Goal: Transaction & Acquisition: Obtain resource

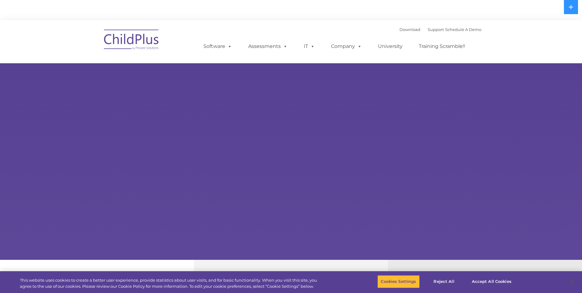
select select "MEDIUM"
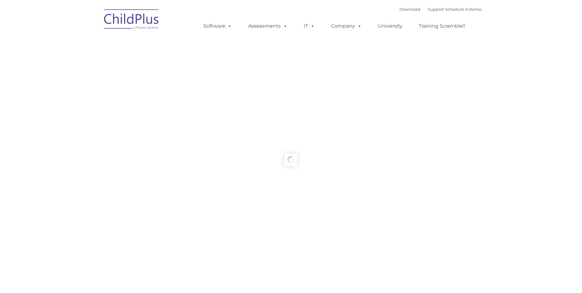
type input ""
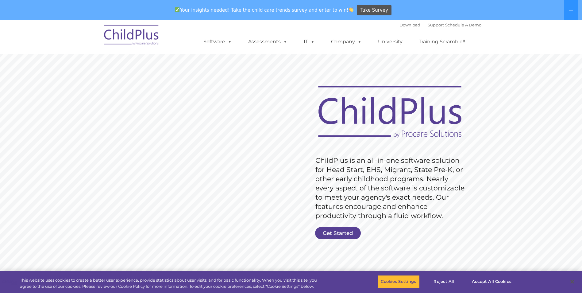
click at [71, 252] on rs-slide "Request Pricing ChildPlus is an all-in-one software solution for Head Start, EH…" at bounding box center [291, 180] width 582 height 276
click at [372, 178] on rs-layer "ChildPlus is an all-in-one software solution for Head Start, EHS, Migrant, Stat…" at bounding box center [391, 188] width 152 height 64
click at [414, 30] on ul "Software ChildPlus: The original and most widely-used Head Start data managemen…" at bounding box center [336, 41] width 290 height 25
click at [329, 235] on link "Get Started" at bounding box center [338, 233] width 46 height 12
click at [400, 23] on link "Download" at bounding box center [410, 24] width 21 height 5
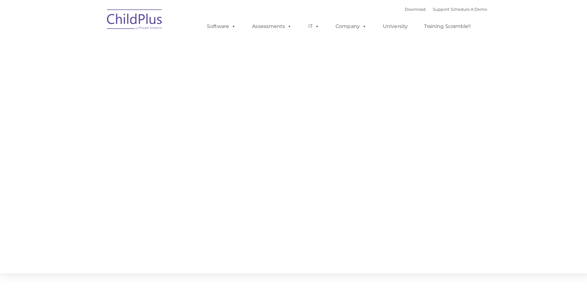
type input ""
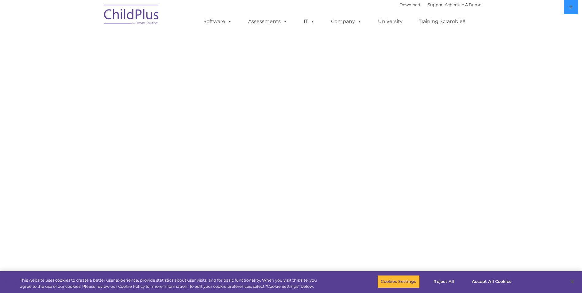
select select "MEDIUM"
